Goal: Transaction & Acquisition: Purchase product/service

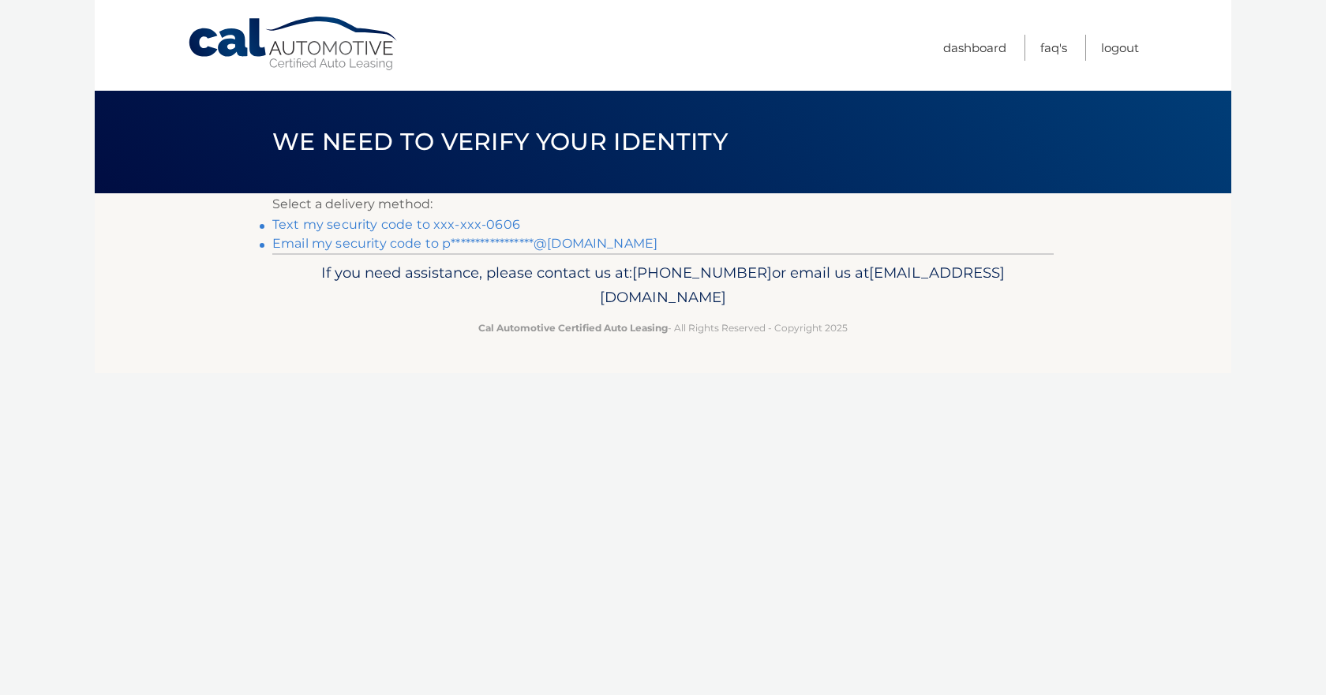
click at [378, 226] on link "Text my security code to xxx-xxx-0606" at bounding box center [396, 224] width 248 height 15
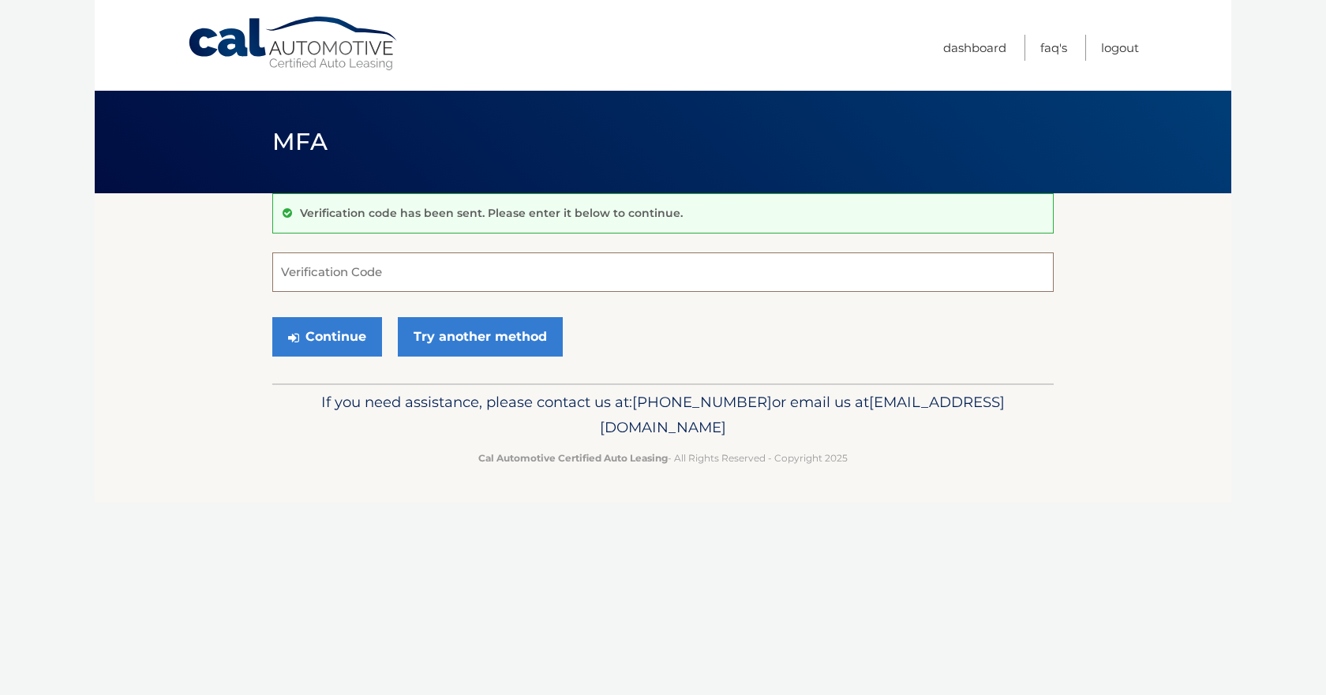
click at [385, 270] on input "Verification Code" at bounding box center [662, 272] width 781 height 39
type input "496093"
click at [325, 333] on button "Continue" at bounding box center [327, 336] width 110 height 39
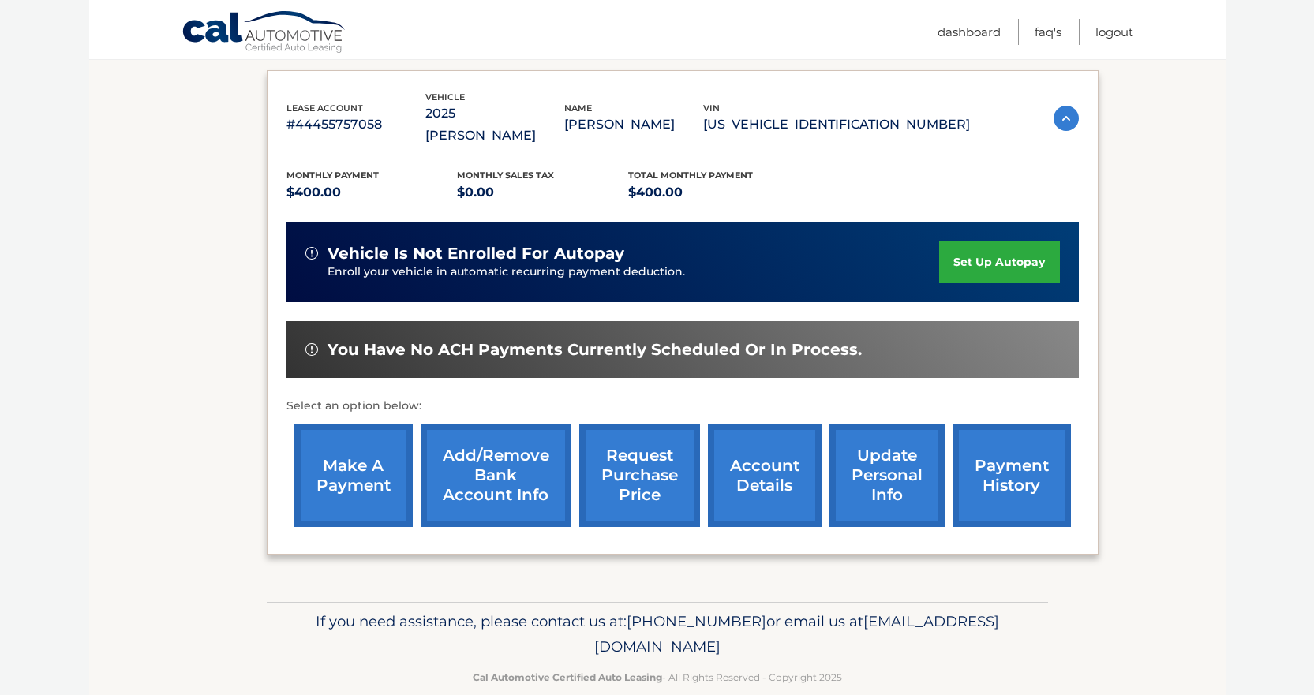
scroll to position [261, 0]
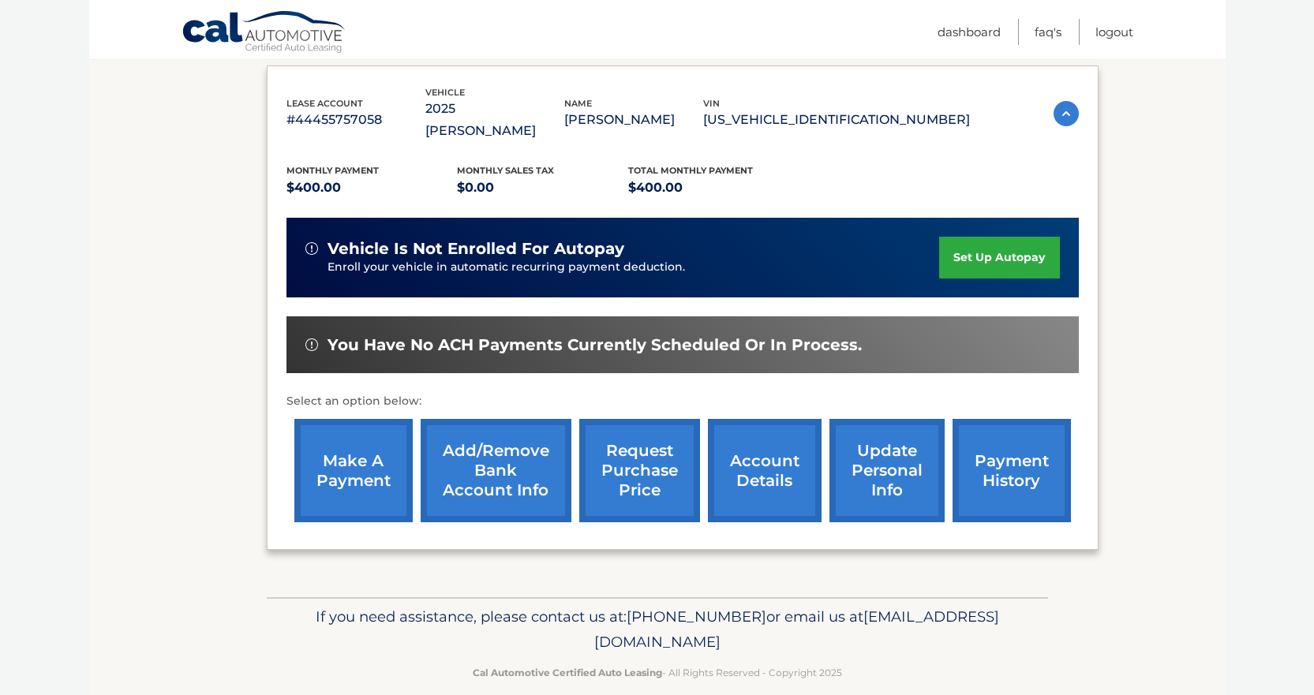
click at [995, 444] on link "payment history" at bounding box center [1012, 470] width 118 height 103
click at [335, 446] on link "make a payment" at bounding box center [353, 470] width 118 height 103
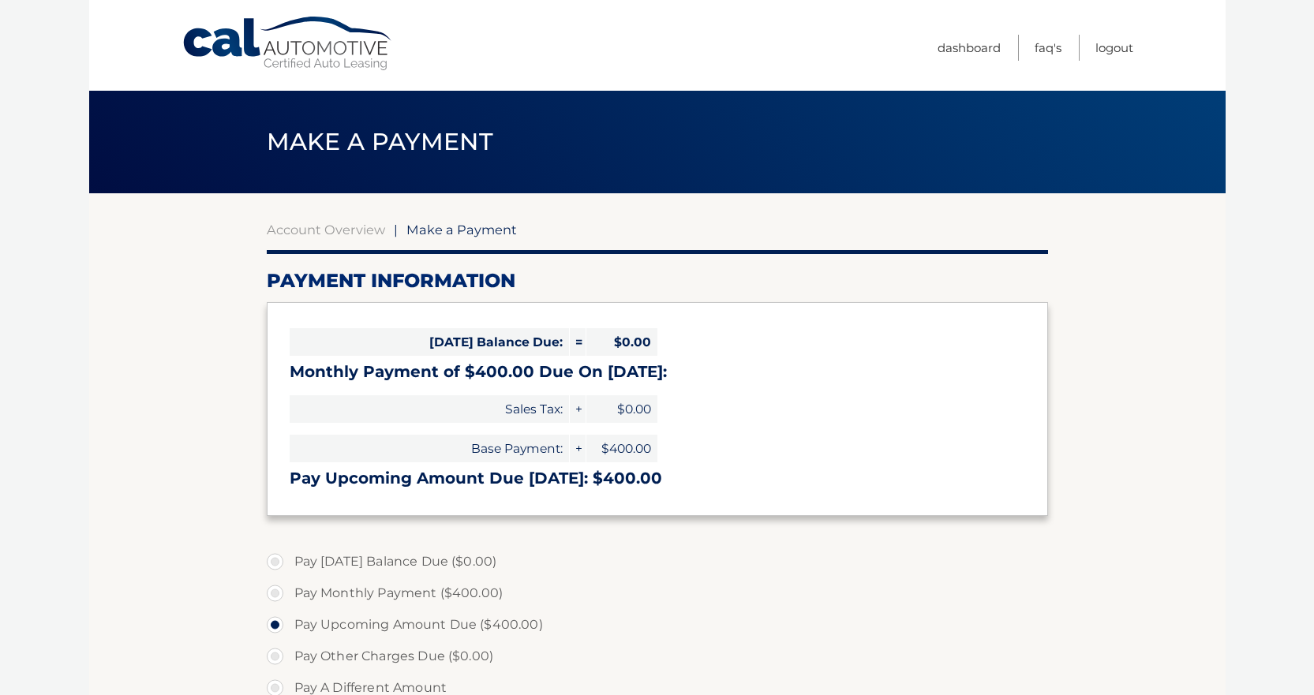
select select "ODk2ZTVlYTUtM2VmZS00OTNiLWE1MzctNmExOWUwZTEzNjY2"
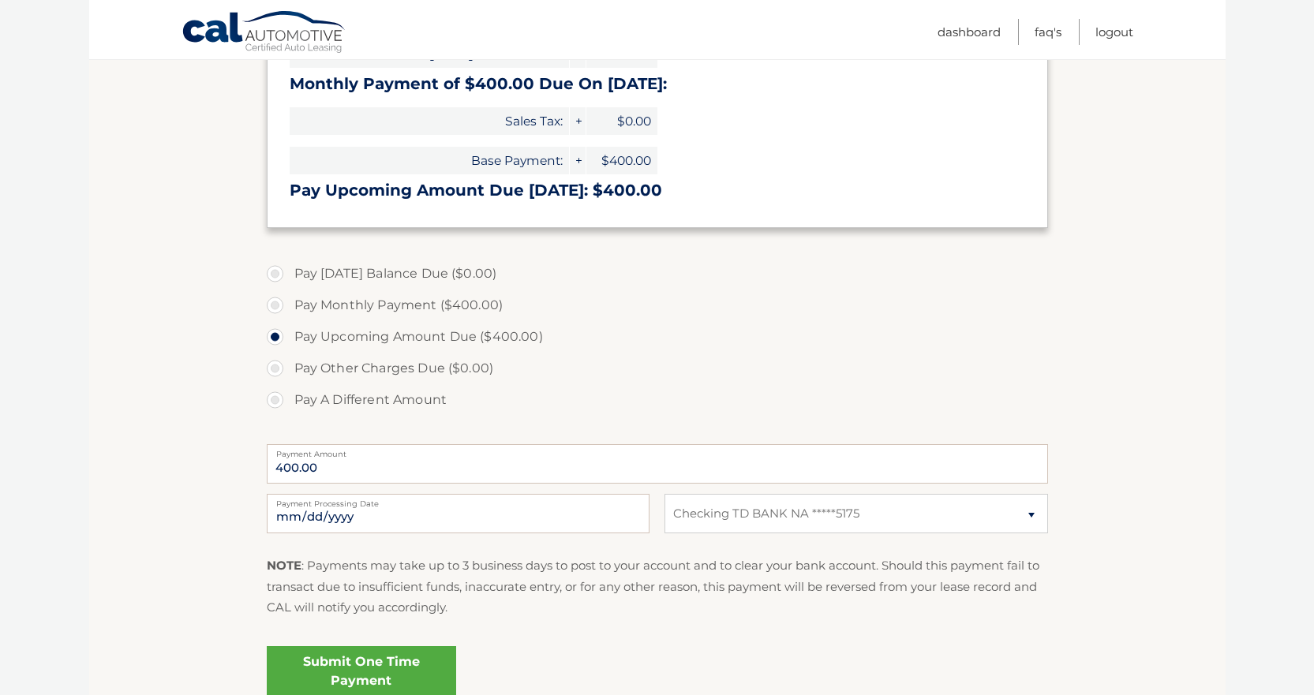
scroll to position [316, 0]
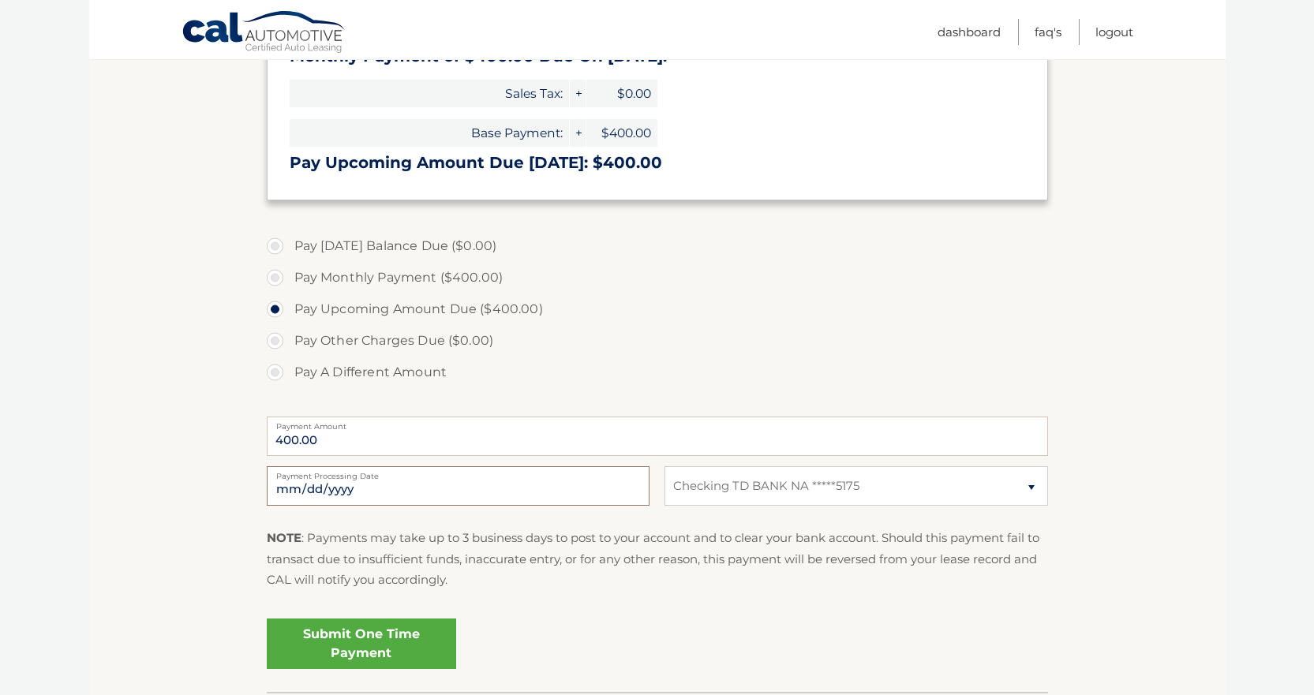
click at [350, 488] on input "2025-10-13" at bounding box center [458, 485] width 383 height 39
type input "2025-10-17"
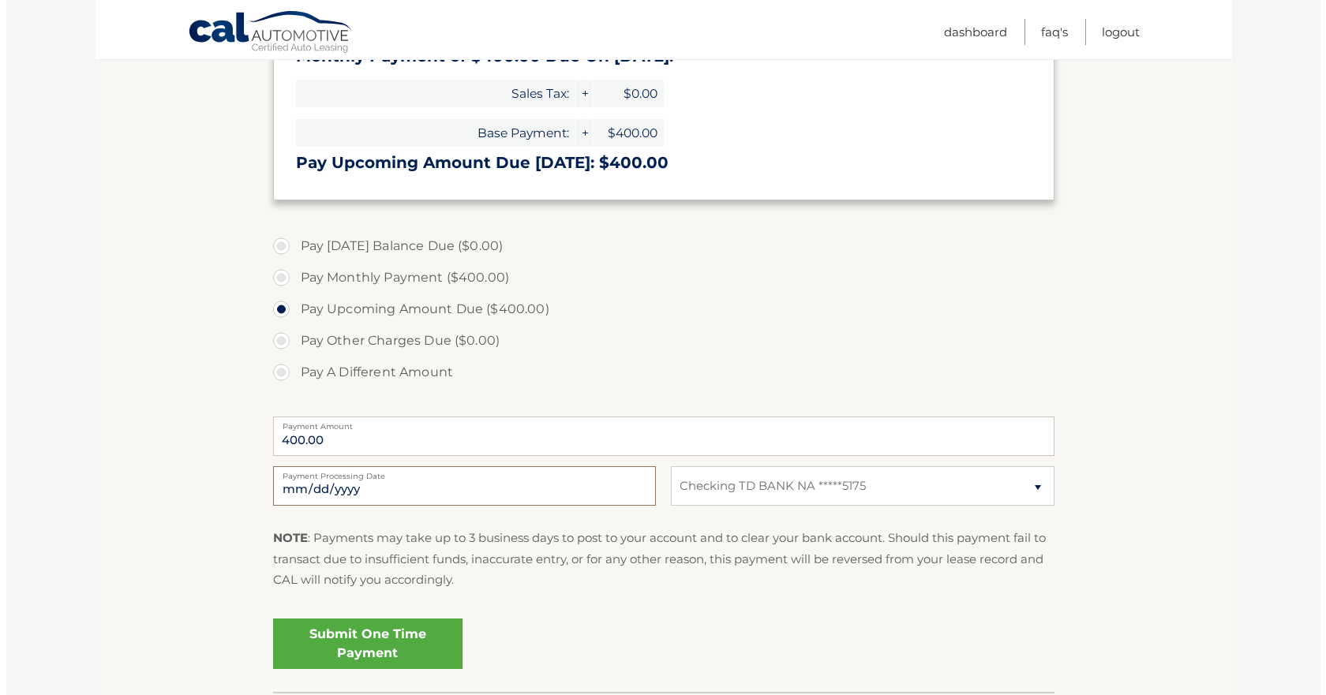
scroll to position [395, 0]
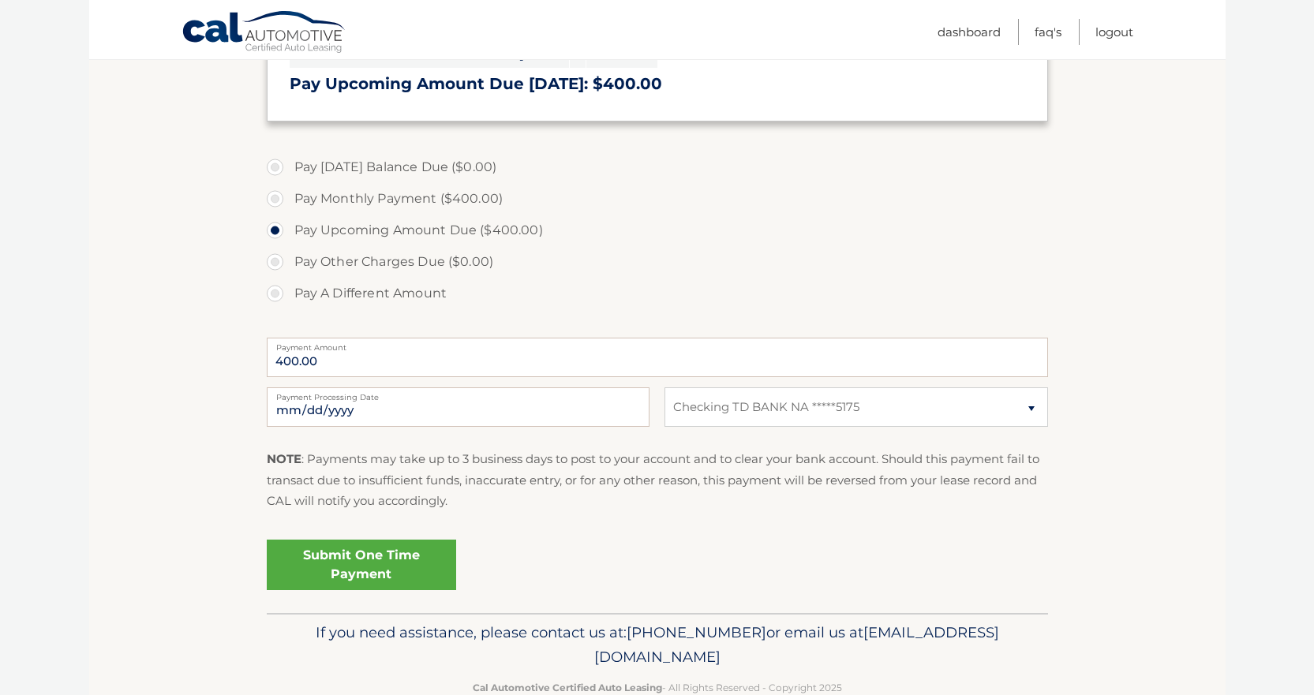
click at [383, 556] on link "Submit One Time Payment" at bounding box center [361, 565] width 189 height 51
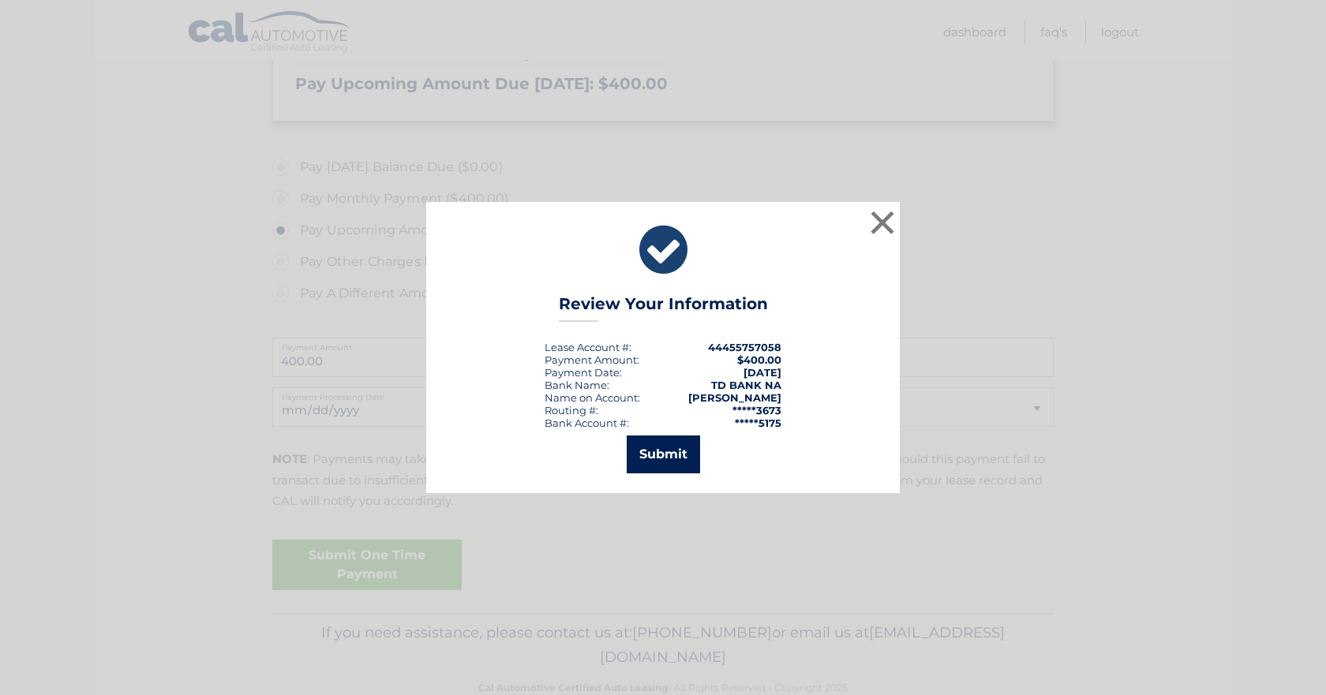
click at [668, 449] on button "Submit" at bounding box center [663, 455] width 73 height 38
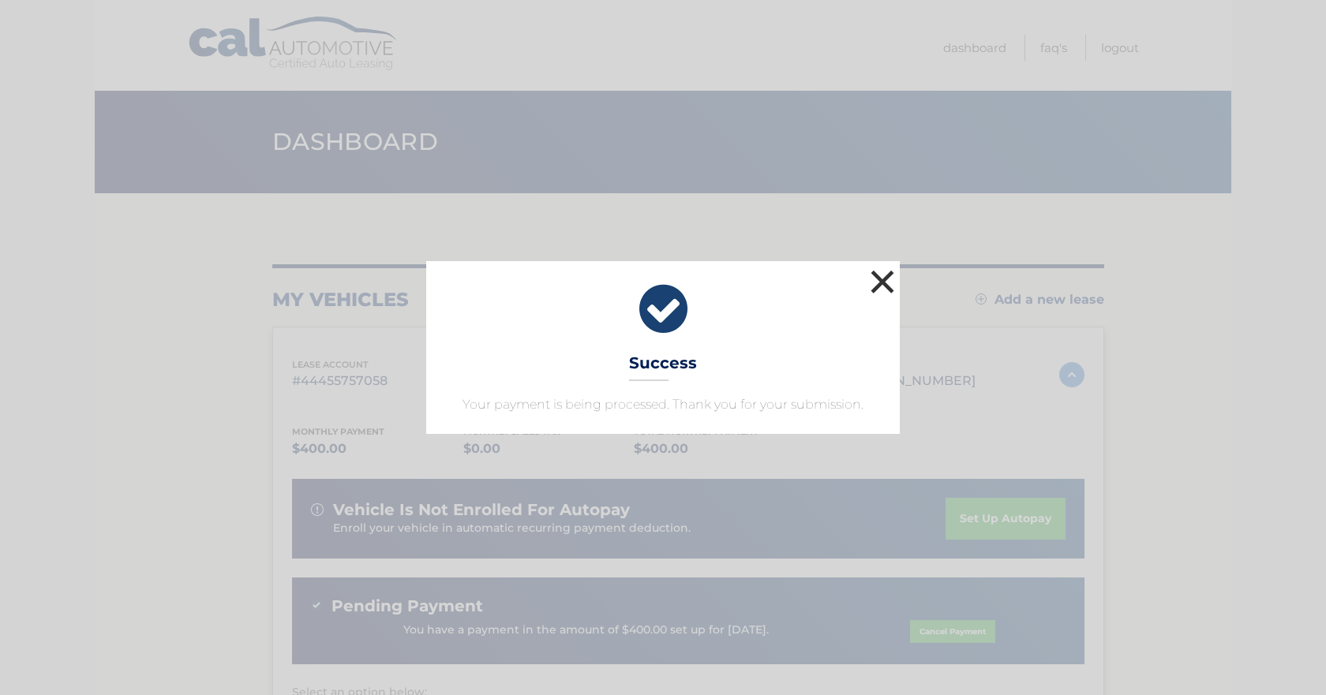
click at [885, 280] on button "×" at bounding box center [883, 282] width 32 height 32
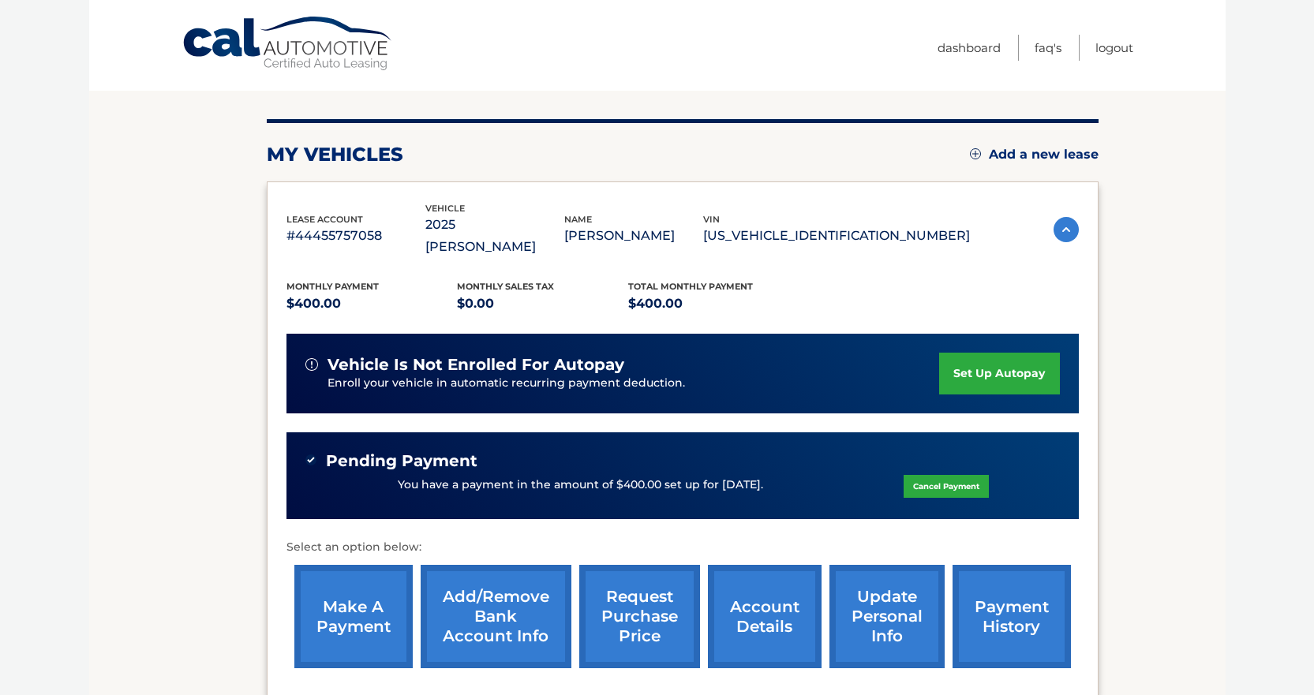
scroll to position [158, 0]
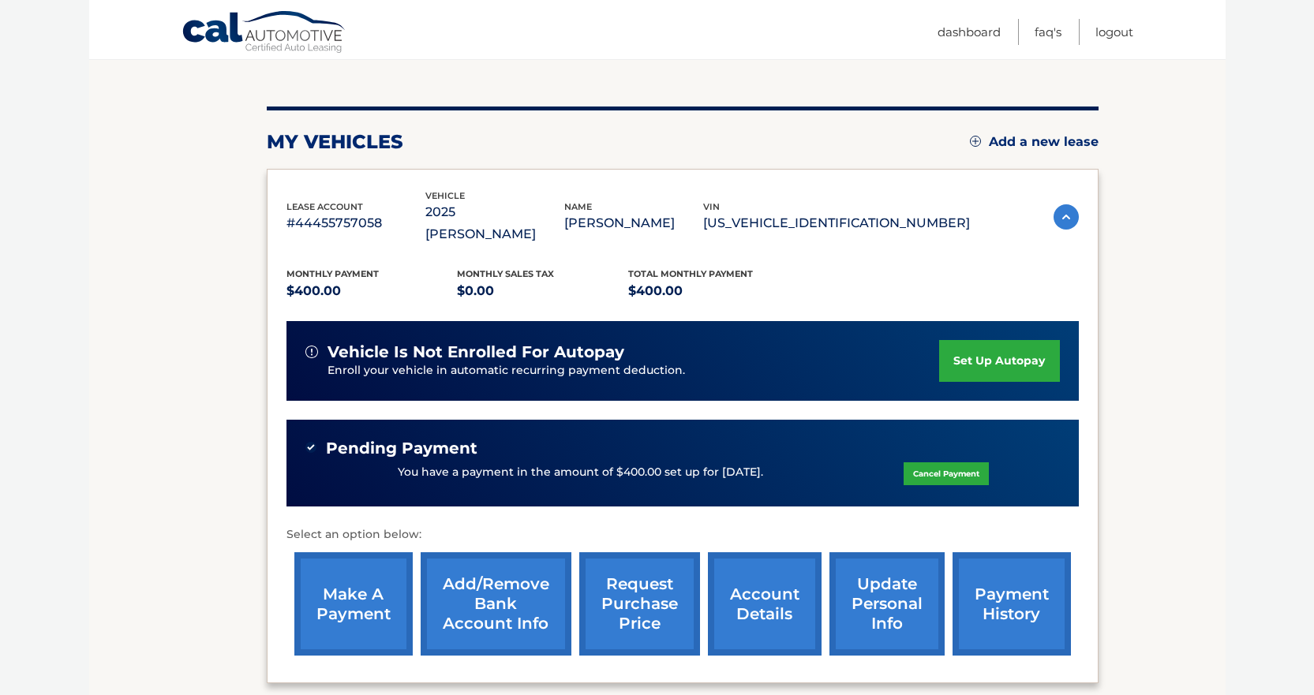
drag, startPoint x: 626, startPoint y: 463, endPoint x: 623, endPoint y: 632, distance: 169.7
click at [624, 607] on div "Monthly Payment $400.00 Monthly sales Tax $0.00 Total Monthly Payment $400.00 v…" at bounding box center [683, 454] width 792 height 418
click at [1108, 29] on link "Logout" at bounding box center [1115, 32] width 38 height 26
